Goal: Navigation & Orientation: Find specific page/section

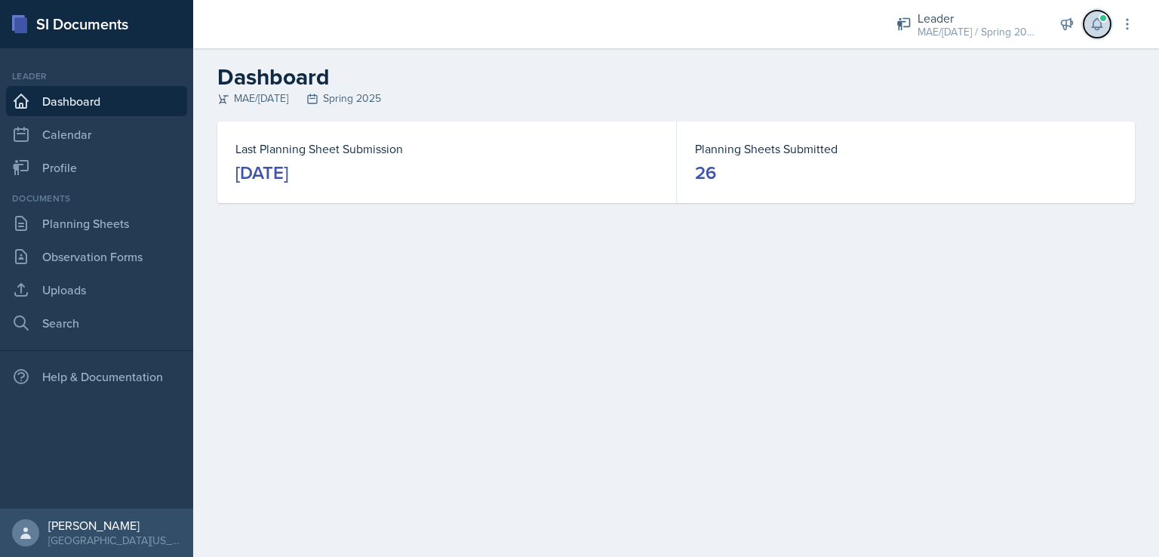
click at [1096, 23] on icon at bounding box center [1097, 24] width 15 height 15
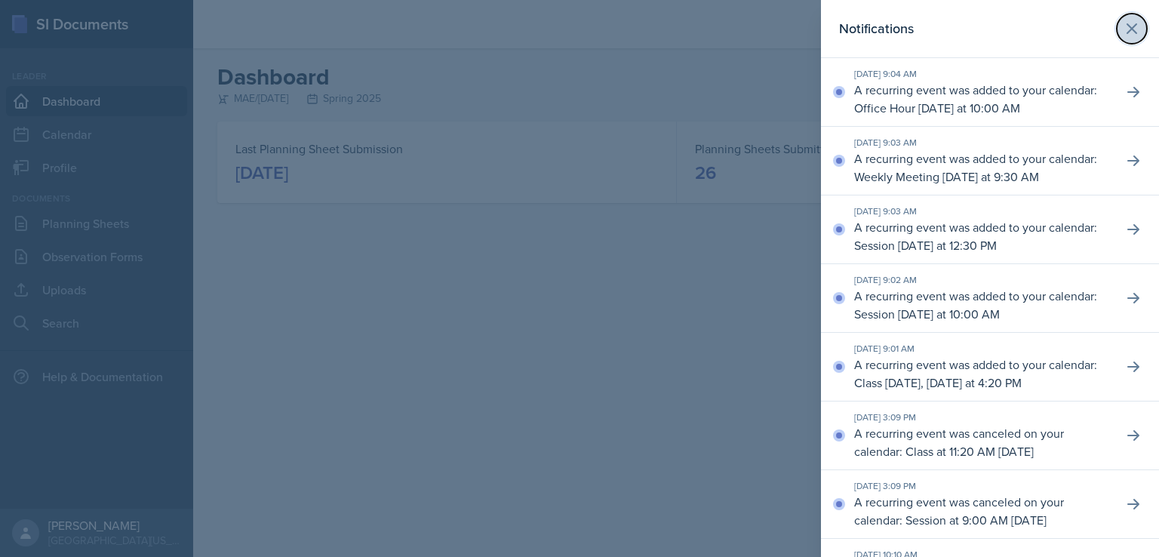
click at [1133, 27] on button at bounding box center [1132, 29] width 30 height 30
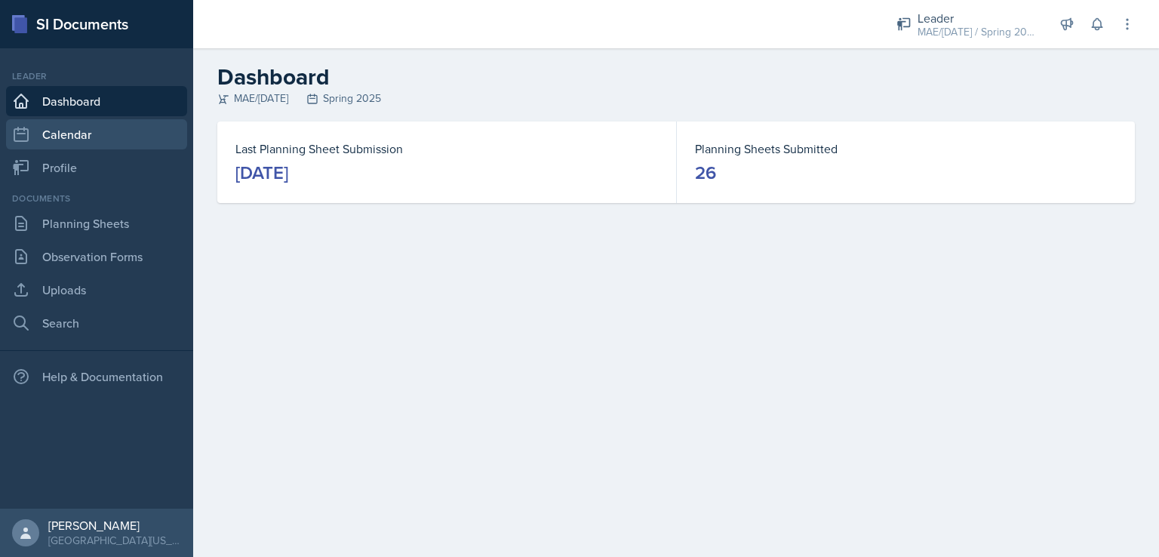
click at [94, 140] on link "Calendar" at bounding box center [96, 134] width 181 height 30
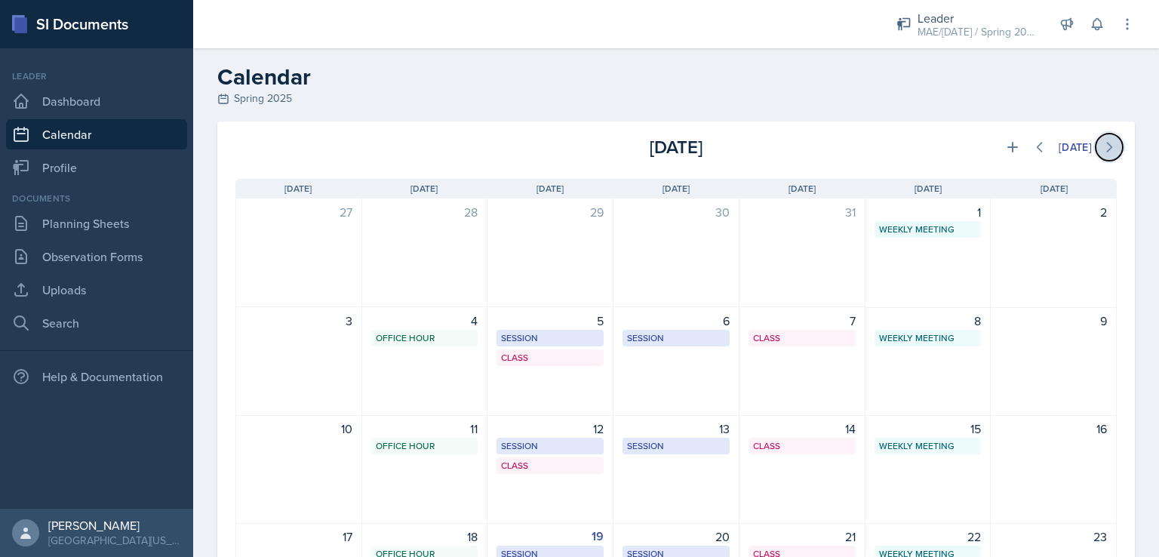
click at [1102, 153] on icon at bounding box center [1109, 147] width 15 height 15
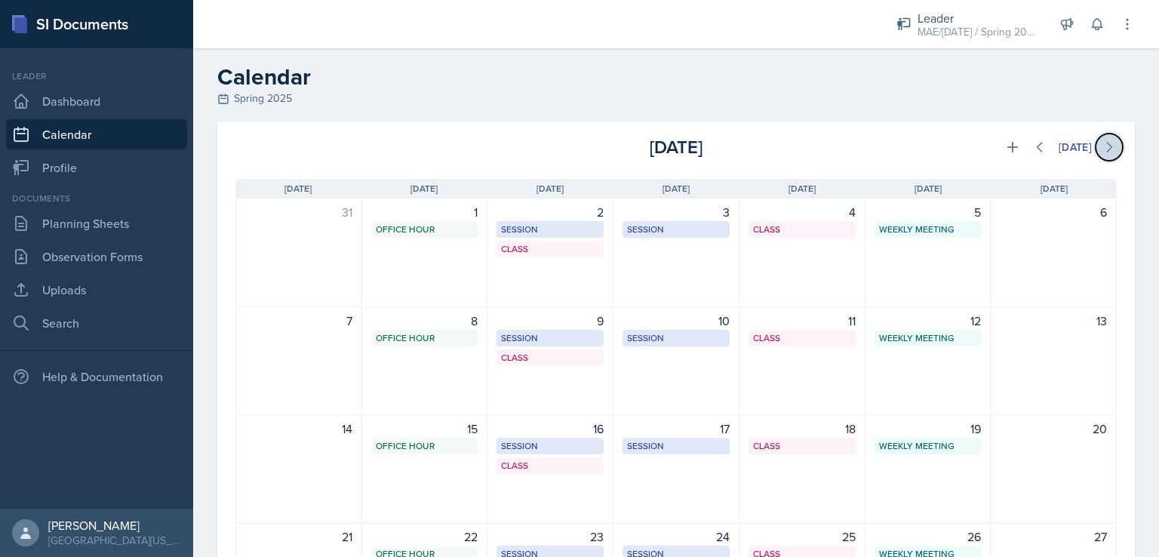
click at [1096, 149] on button at bounding box center [1109, 147] width 27 height 27
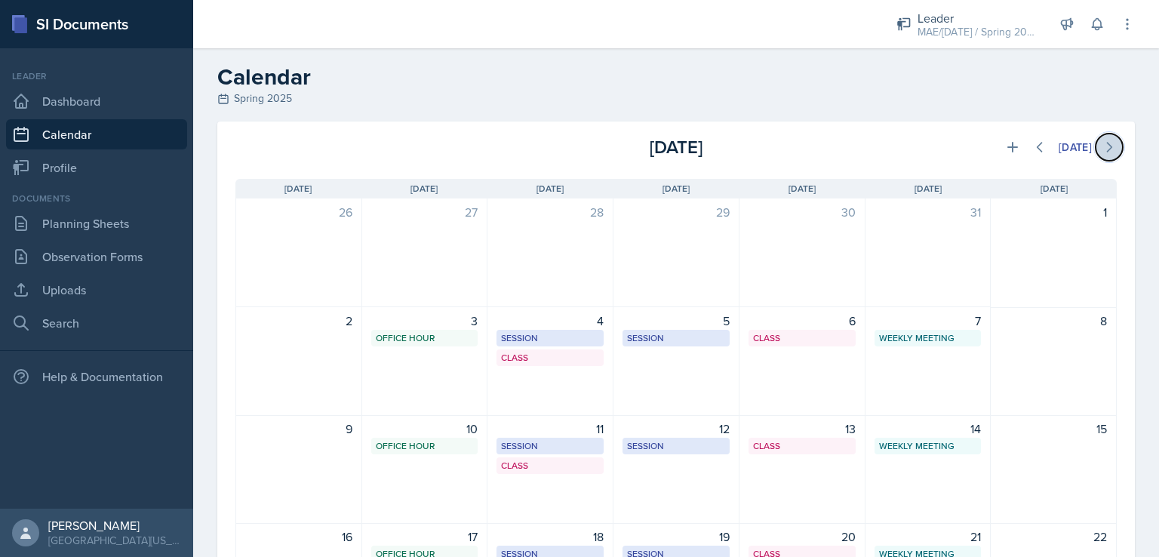
click at [1096, 149] on button at bounding box center [1109, 147] width 27 height 27
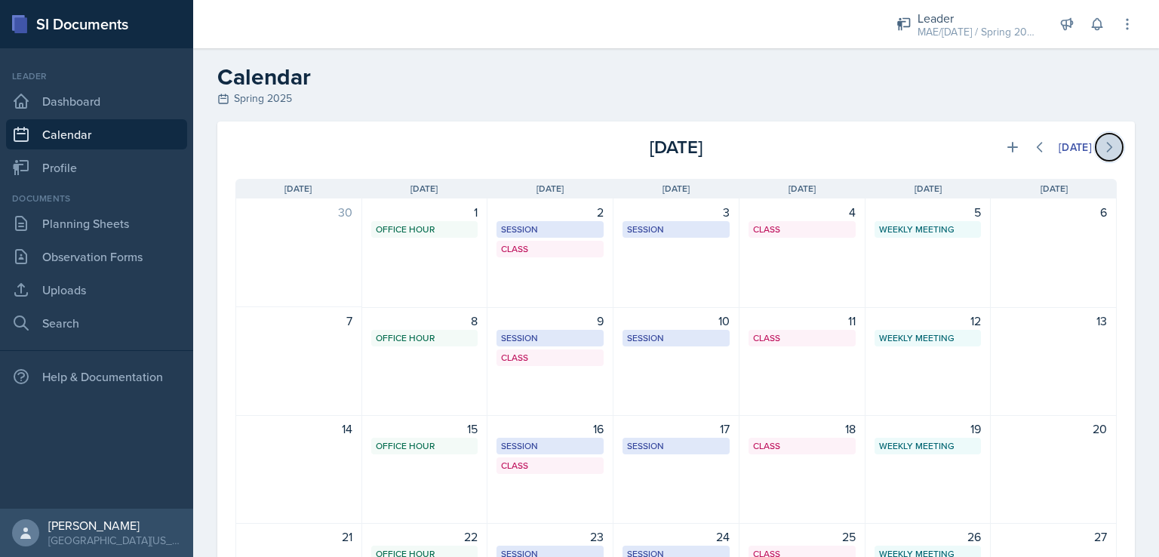
click at [1096, 149] on button at bounding box center [1109, 147] width 27 height 27
click at [1102, 150] on icon at bounding box center [1109, 147] width 15 height 15
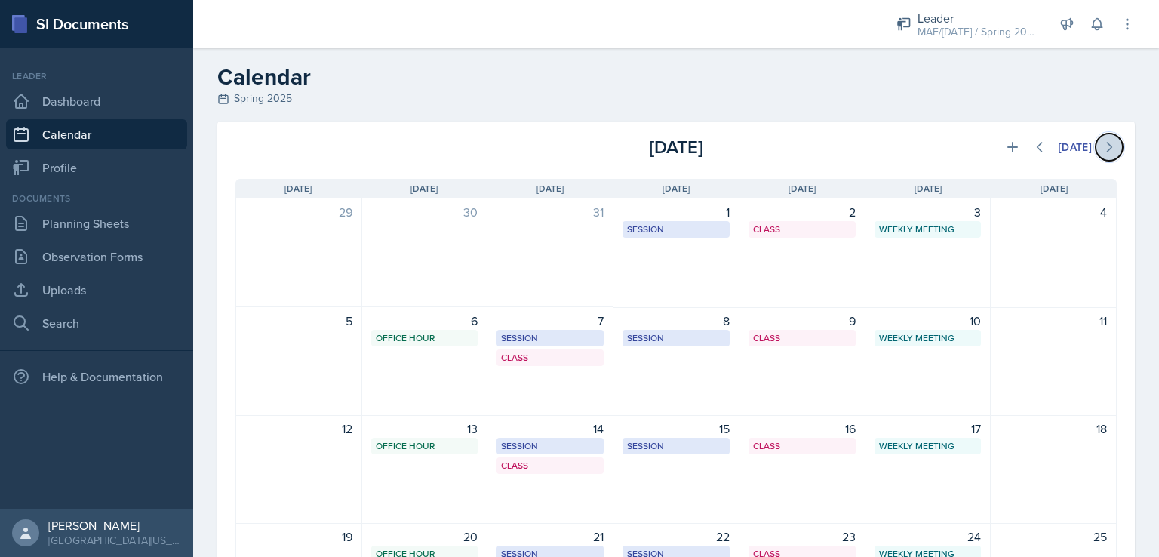
click at [1102, 150] on icon at bounding box center [1109, 147] width 15 height 15
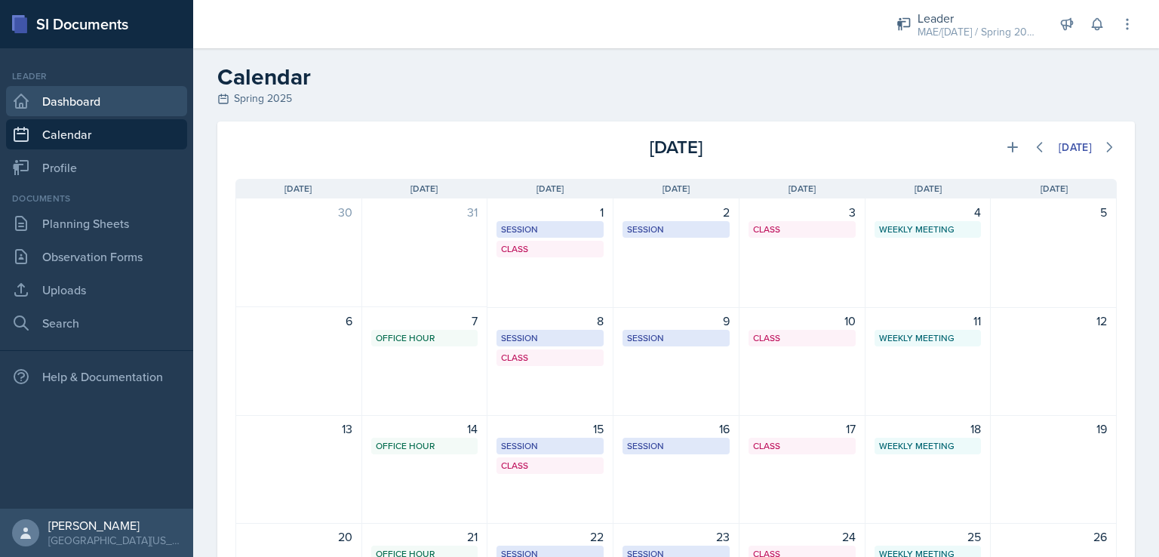
click at [54, 90] on link "Dashboard" at bounding box center [96, 101] width 181 height 30
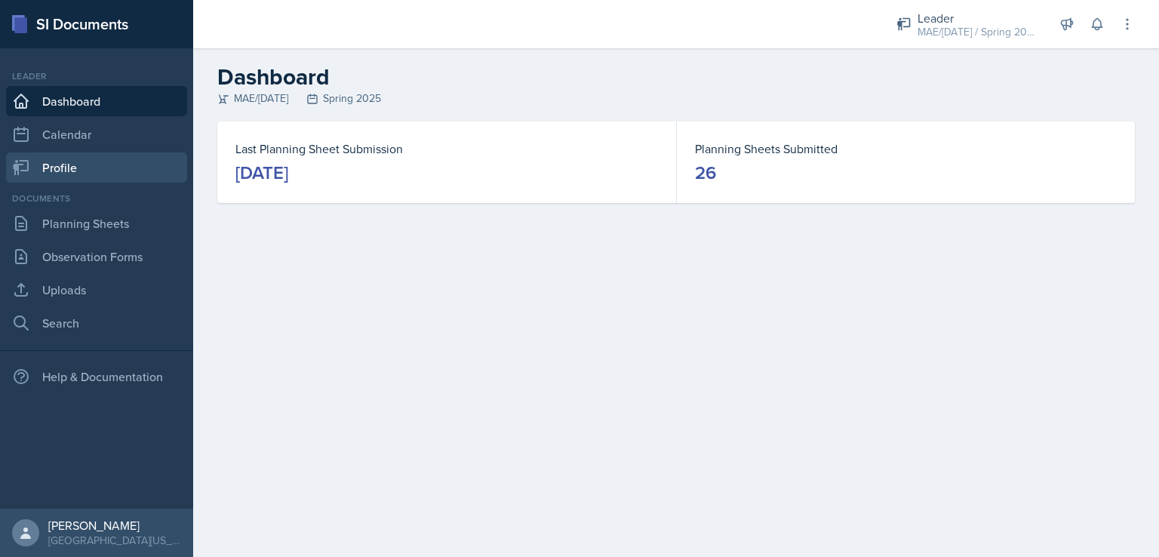
click at [75, 177] on link "Profile" at bounding box center [96, 167] width 181 height 30
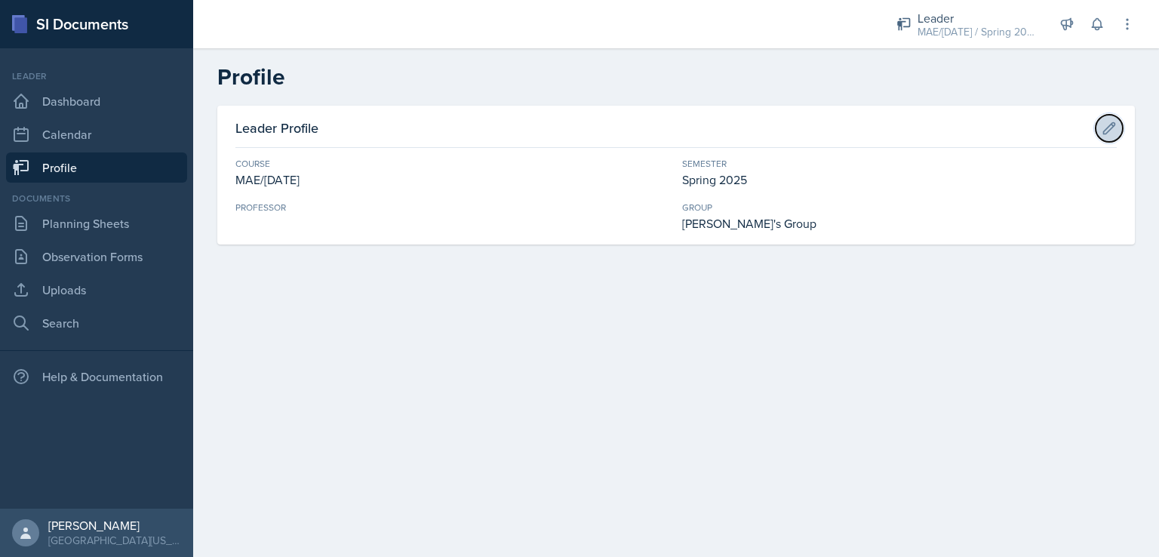
click at [1110, 129] on icon at bounding box center [1109, 127] width 11 height 11
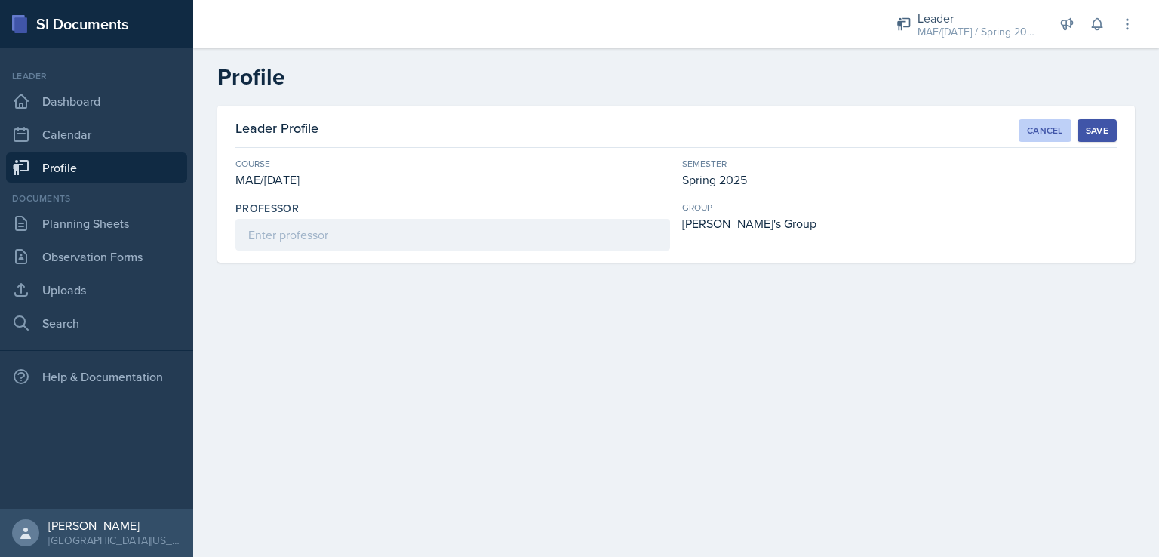
click at [1050, 126] on div "Cancel" at bounding box center [1045, 131] width 36 height 12
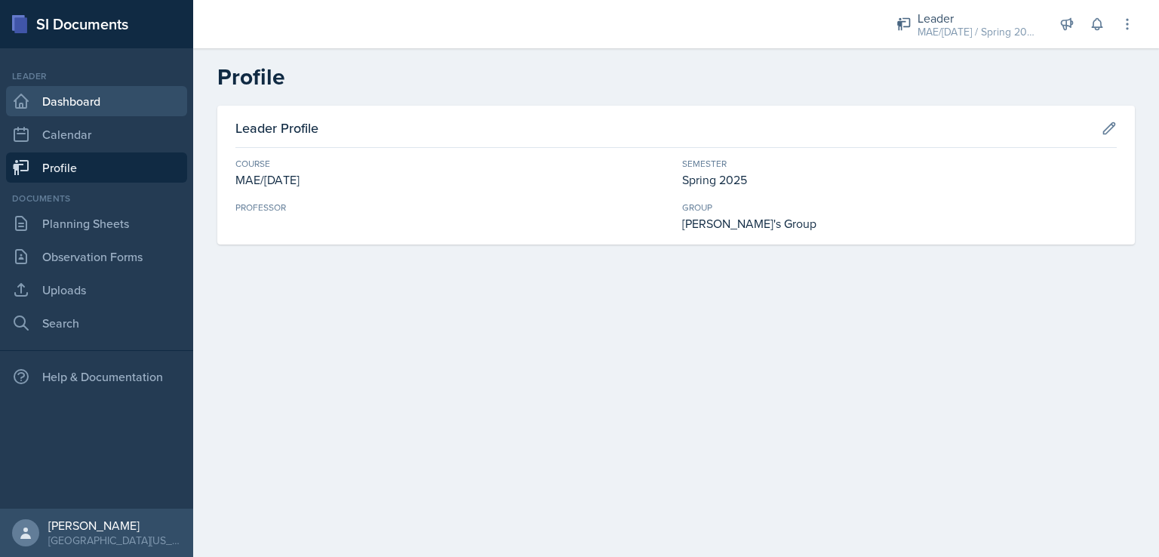
click at [76, 106] on link "Dashboard" at bounding box center [96, 101] width 181 height 30
